Goal: Navigation & Orientation: Find specific page/section

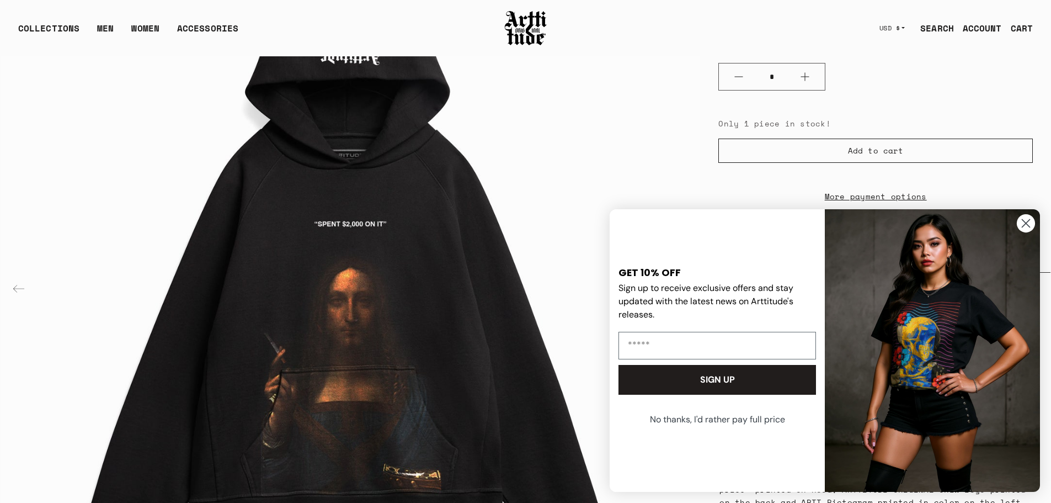
scroll to position [387, 0]
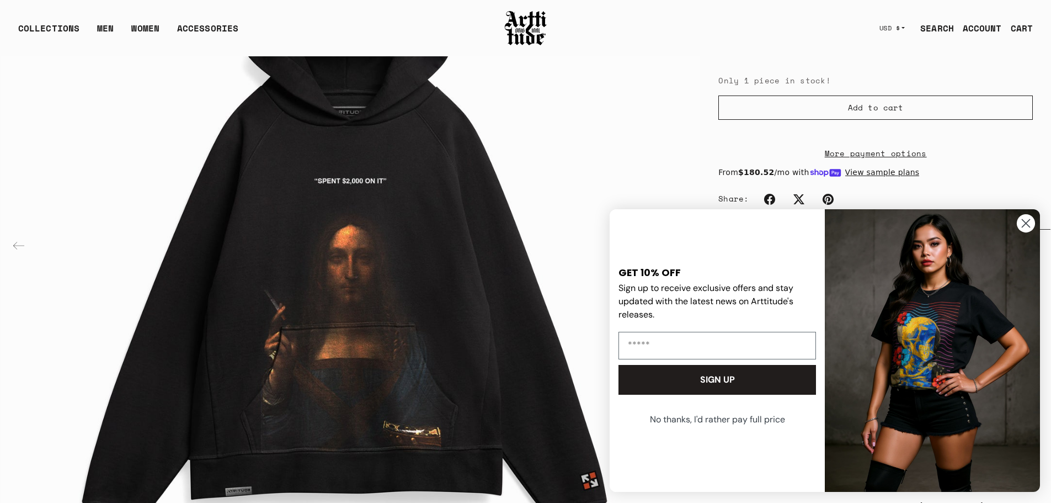
click at [1023, 226] on circle "Close dialog" at bounding box center [1026, 223] width 18 height 18
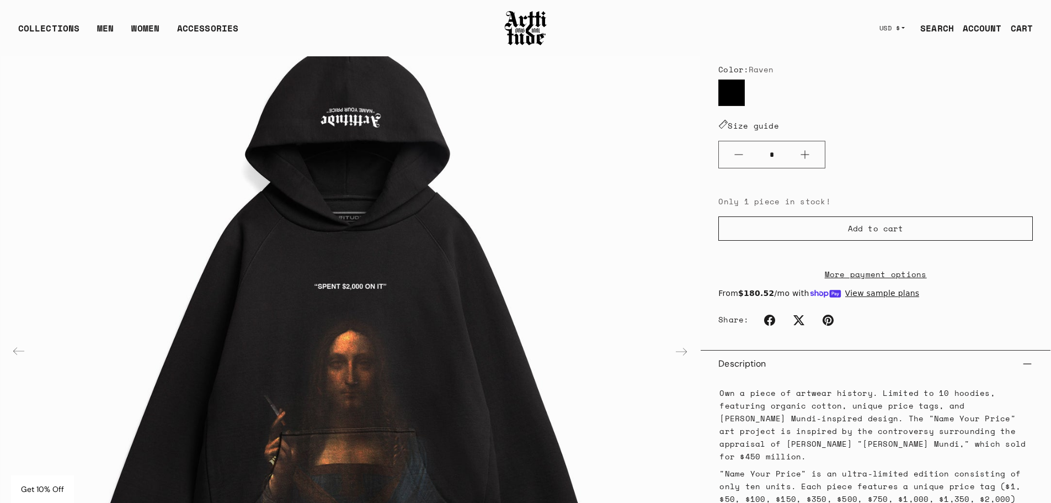
scroll to position [56, 0]
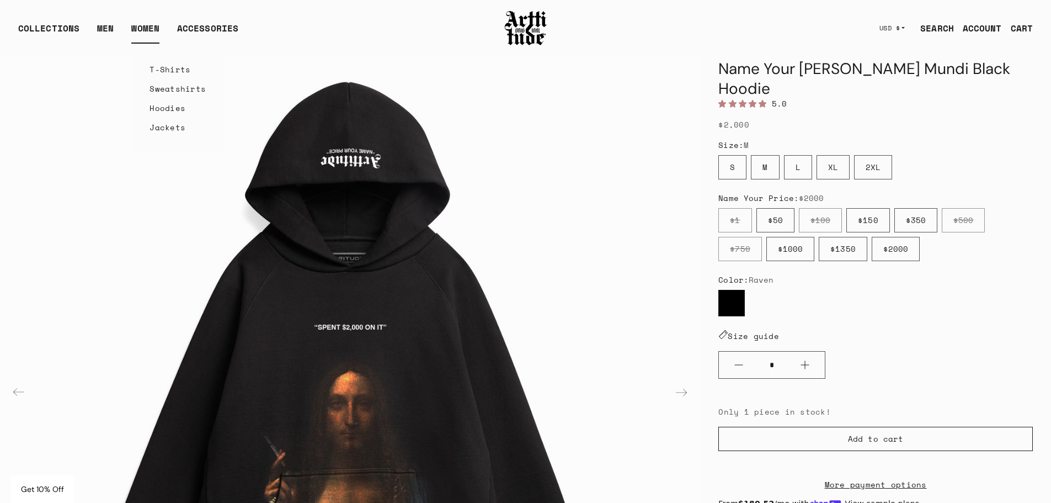
click at [134, 26] on link "WOMEN" at bounding box center [145, 33] width 28 height 22
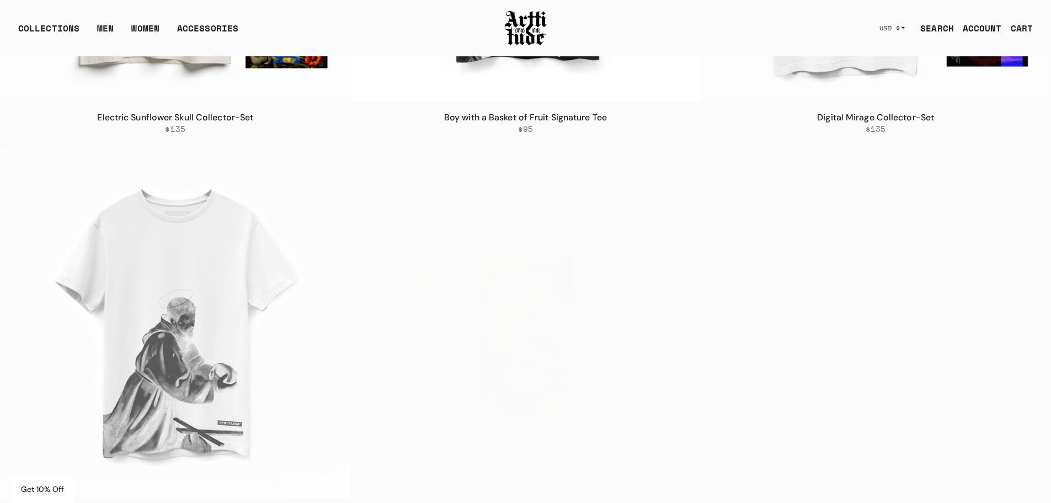
scroll to position [1987, 0]
